Goal: Task Accomplishment & Management: Manage account settings

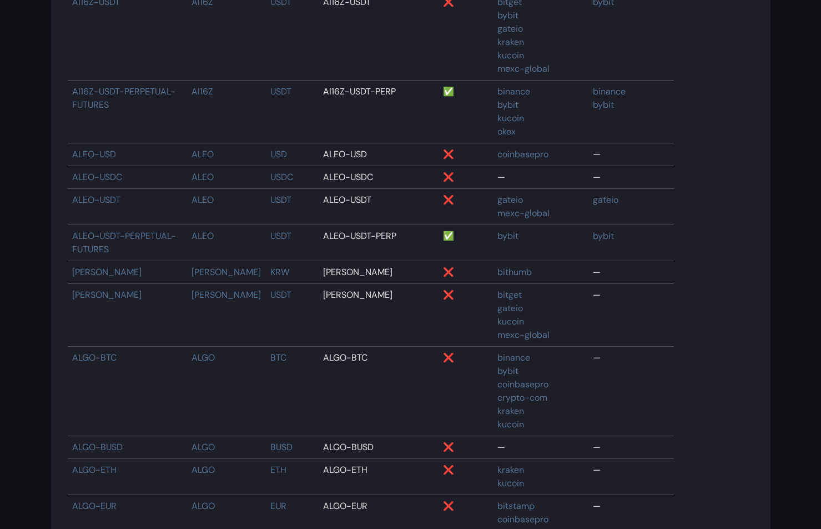
scroll to position [50612, 0]
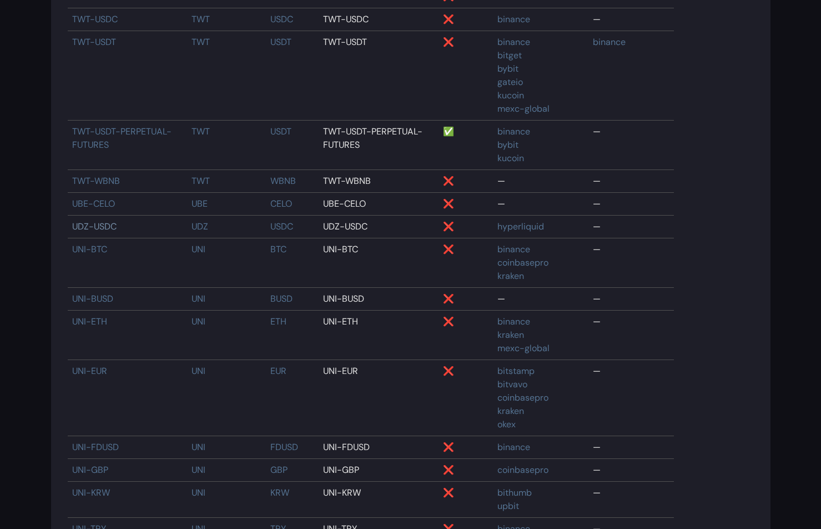
click at [100, 232] on link "UDZ-USDC" at bounding box center [94, 226] width 44 height 12
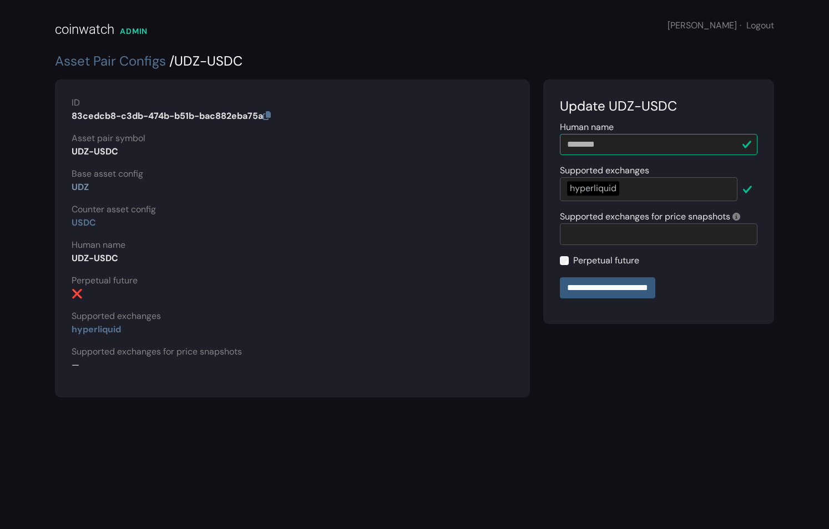
click at [77, 188] on link "UDZ" at bounding box center [80, 187] width 17 height 12
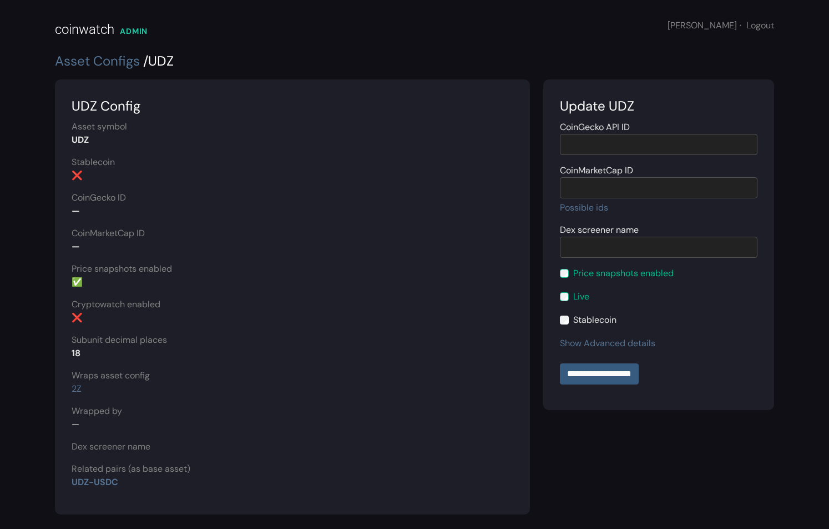
click at [570, 298] on div "Live" at bounding box center [659, 296] width 198 height 13
click at [569, 300] on div "Live" at bounding box center [659, 296] width 198 height 13
click at [595, 377] on input "**********" at bounding box center [599, 373] width 79 height 21
click at [101, 477] on link "UDZ-USDC" at bounding box center [95, 482] width 47 height 12
